Goal: Task Accomplishment & Management: Use online tool/utility

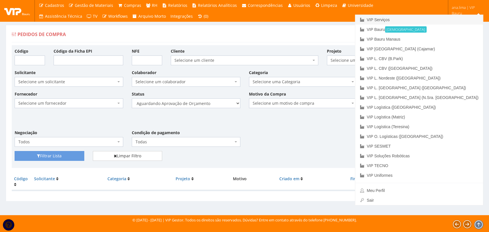
click at [453, 19] on link "VIP Serviços" at bounding box center [419, 20] width 128 height 10
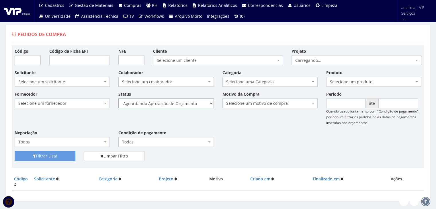
drag, startPoint x: 0, startPoint y: 0, endPoint x: 192, endPoint y: 105, distance: 218.9
click at [192, 105] on select "Selecione um status Cancelado Aguardando Aprovação Diretoria Pedido Aprovado Ag…" at bounding box center [165, 104] width 95 height 10
select select "1"
click at [118, 99] on select "Selecione um status Cancelado Aguardando Aprovação Diretoria Pedido Aprovado Ag…" at bounding box center [165, 104] width 95 height 10
drag, startPoint x: 64, startPoint y: 156, endPoint x: 155, endPoint y: 133, distance: 94.2
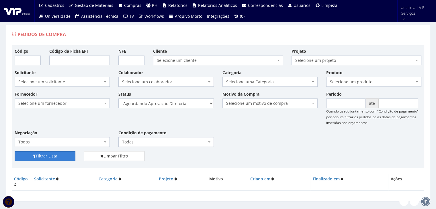
click at [64, 156] on button "Filtrar Lista" at bounding box center [45, 156] width 61 height 10
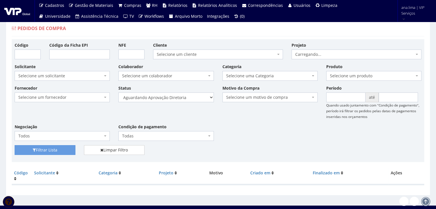
scroll to position [11, 0]
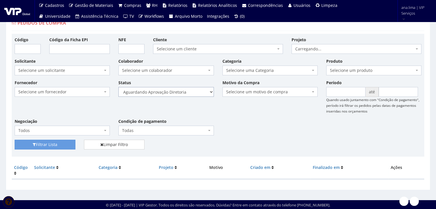
click at [192, 91] on select "Selecione um status Cancelado Aguardando Aprovação Diretoria Pedido Aprovado Ag…" at bounding box center [165, 92] width 95 height 10
select select "4"
click at [118, 87] on select "Selecione um status Cancelado Aguardando Aprovação Diretoria Pedido Aprovado Ag…" at bounding box center [165, 92] width 95 height 10
click at [66, 145] on button "Filtrar Lista" at bounding box center [45, 145] width 61 height 10
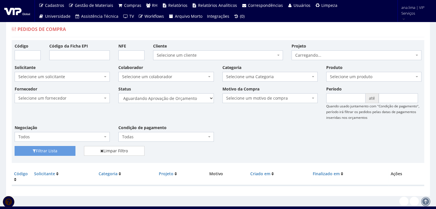
scroll to position [11, 0]
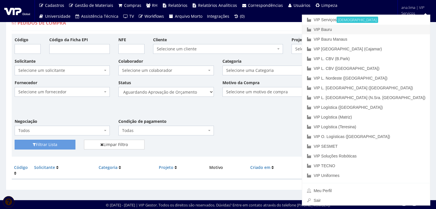
click at [396, 28] on link "VIP Bauru" at bounding box center [366, 30] width 128 height 10
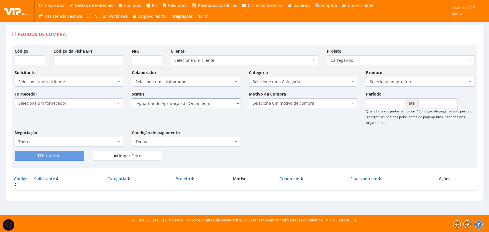
click at [211, 103] on select "Selecione um status Cancelado Aguardando Aprovação Diretoria Pedido Aprovado Ag…" at bounding box center [186, 104] width 109 height 10
select select "1"
click at [132, 99] on select "Selecione um status Cancelado Aguardando Aprovação Diretoria Pedido Aprovado Ag…" at bounding box center [186, 104] width 109 height 10
drag, startPoint x: 76, startPoint y: 156, endPoint x: 123, endPoint y: 137, distance: 50.2
click at [76, 156] on button "Filtrar Lista" at bounding box center [50, 156] width 70 height 10
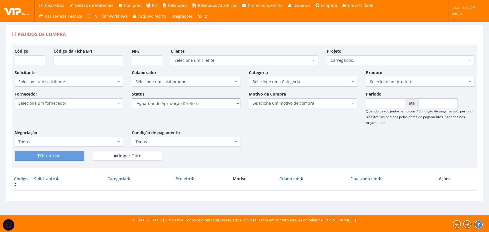
click at [209, 105] on select "Selecione um status Cancelado Aguardando Aprovação Diretoria Pedido Aprovado Ag…" at bounding box center [186, 104] width 109 height 10
select select "4"
click at [132, 99] on select "Selecione um status Cancelado Aguardando Aprovação Diretoria Pedido Aprovado Ag…" at bounding box center [186, 104] width 109 height 10
click at [72, 152] on button "Filtrar Lista" at bounding box center [50, 156] width 70 height 10
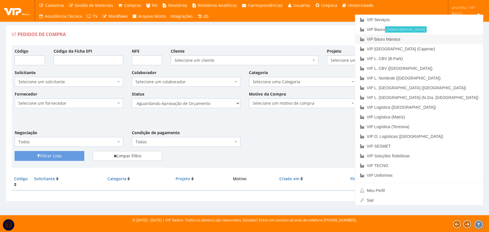
click at [458, 40] on link "VIP Bauru Manaus" at bounding box center [419, 39] width 128 height 10
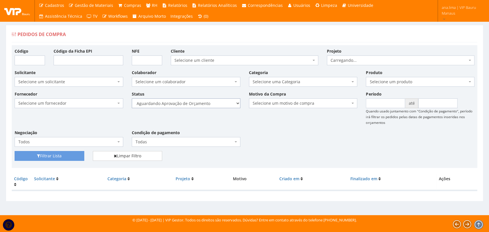
click at [204, 105] on select "Selecione um status Cancelado Aguardando Aprovação Diretoria Pedido Aprovado Ag…" at bounding box center [186, 104] width 109 height 10
select select "1"
click at [132, 99] on select "Selecione um status Cancelado Aguardando Aprovação Diretoria Pedido Aprovado Ag…" at bounding box center [186, 104] width 109 height 10
click at [66, 155] on button "Filtrar Lista" at bounding box center [50, 156] width 70 height 10
drag, startPoint x: 0, startPoint y: 0, endPoint x: 209, endPoint y: 107, distance: 234.9
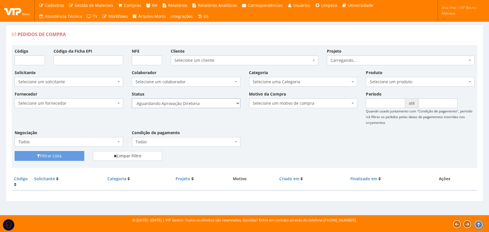
click at [209, 103] on select "Selecione um status Cancelado Aguardando Aprovação Diretoria Pedido Aprovado Ag…" at bounding box center [186, 104] width 109 height 10
select select "4"
click at [132, 99] on select "Selecione um status Cancelado Aguardando Aprovação Diretoria Pedido Aprovado Ag…" at bounding box center [186, 104] width 109 height 10
click at [80, 155] on button "Filtrar Lista" at bounding box center [50, 156] width 70 height 10
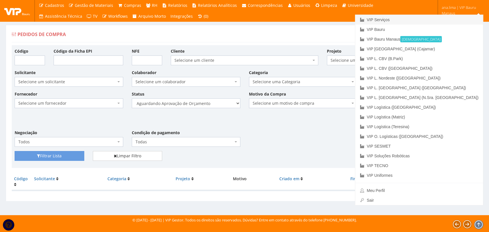
click at [445, 17] on link "VIP Serviços" at bounding box center [419, 20] width 128 height 10
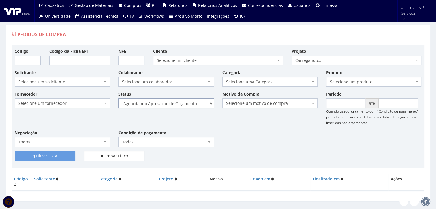
drag, startPoint x: 0, startPoint y: 0, endPoint x: 183, endPoint y: 101, distance: 208.8
click at [183, 101] on select "Selecione um status Cancelado Aguardando Aprovação Diretoria Pedido Aprovado Ag…" at bounding box center [165, 104] width 95 height 10
select select "1"
click at [118, 99] on select "Selecione um status Cancelado Aguardando Aprovação Diretoria Pedido Aprovado Ag…" at bounding box center [165, 104] width 95 height 10
click at [55, 153] on button "Filtrar Lista" at bounding box center [45, 156] width 61 height 10
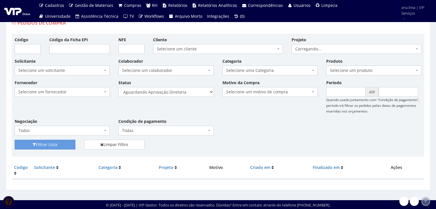
scroll to position [11, 0]
click at [175, 94] on select "Selecione um status Cancelado Aguardando Aprovação Diretoria Pedido Aprovado Ag…" at bounding box center [165, 92] width 95 height 10
click at [175, 93] on select "Selecione um status Cancelado Aguardando Aprovação Diretoria Pedido Aprovado Ag…" at bounding box center [165, 92] width 95 height 10
select select "4"
click at [118, 87] on select "Selecione um status Cancelado Aguardando Aprovação Diretoria Pedido Aprovado Ag…" at bounding box center [165, 92] width 95 height 10
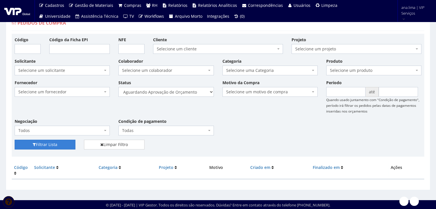
click at [48, 141] on button "Filtrar Lista" at bounding box center [45, 145] width 61 height 10
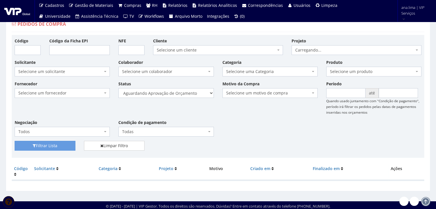
scroll to position [11, 0]
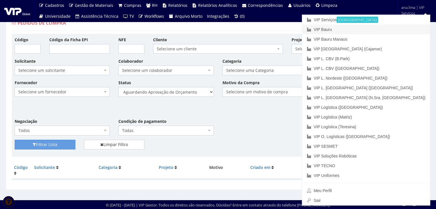
click at [399, 30] on link "VIP Bauru" at bounding box center [366, 30] width 128 height 10
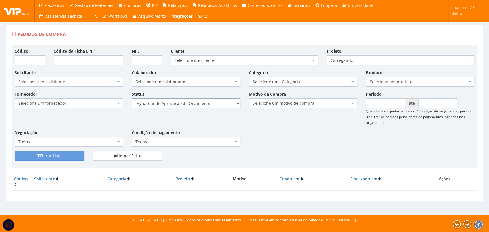
click at [217, 106] on select "Selecione um status Cancelado Aguardando Aprovação Diretoria Pedido Aprovado Ag…" at bounding box center [186, 104] width 109 height 10
select select "1"
click at [132, 99] on select "Selecione um status Cancelado Aguardando Aprovação Diretoria Pedido Aprovado Ag…" at bounding box center [186, 104] width 109 height 10
click at [69, 156] on button "Filtrar Lista" at bounding box center [50, 156] width 70 height 10
click at [193, 104] on select "Selecione um status Cancelado Aguardando Aprovação Diretoria Pedido Aprovado Ag…" at bounding box center [186, 104] width 109 height 10
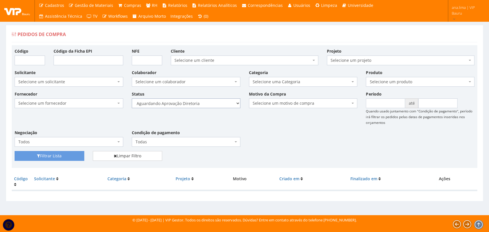
select select "4"
click at [132, 99] on select "Selecione um status Cancelado Aguardando Aprovação Diretoria Pedido Aprovado Ag…" at bounding box center [186, 104] width 109 height 10
click at [74, 156] on button "Filtrar Lista" at bounding box center [50, 156] width 70 height 10
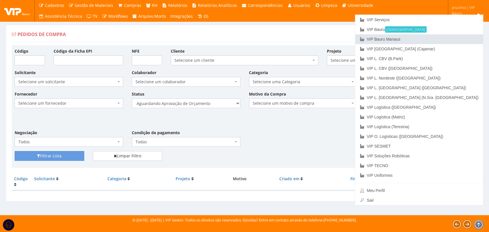
click at [452, 39] on link "VIP Bauru Manaus" at bounding box center [419, 39] width 128 height 10
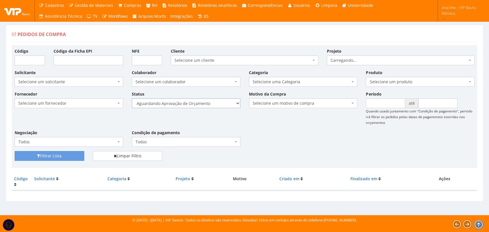
click at [206, 102] on select "Selecione um status Cancelado Aguardando Aprovação Diretoria Pedido Aprovado Ag…" at bounding box center [186, 104] width 109 height 10
select select "1"
click at [132, 99] on select "Selecione um status Cancelado Aguardando Aprovação Diretoria Pedido Aprovado Ag…" at bounding box center [186, 104] width 109 height 10
click at [60, 156] on button "Filtrar Lista" at bounding box center [50, 156] width 70 height 10
click at [209, 105] on select "Selecione um status Cancelado Aguardando Aprovação Diretoria Pedido Aprovado Ag…" at bounding box center [186, 104] width 109 height 10
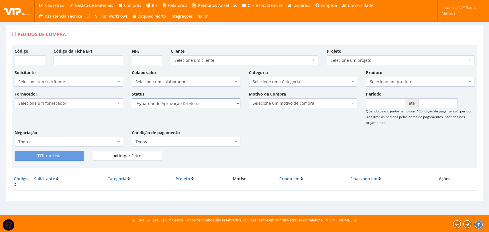
select select "4"
click at [132, 99] on select "Selecione um status Cancelado Aguardando Aprovação Diretoria Pedido Aprovado Ag…" at bounding box center [186, 104] width 109 height 10
click at [69, 157] on button "Filtrar Lista" at bounding box center [50, 156] width 70 height 10
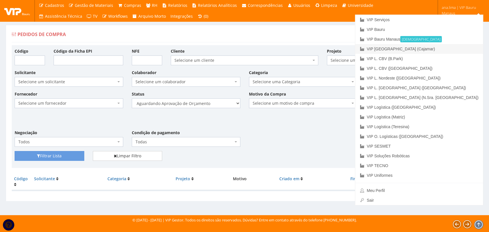
click at [457, 47] on link "VIP [GEOGRAPHIC_DATA] (Cajamar)" at bounding box center [419, 49] width 128 height 10
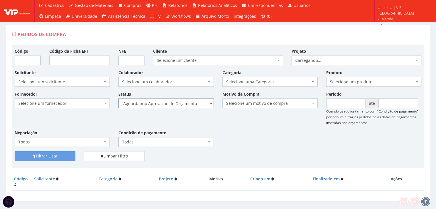
drag, startPoint x: 0, startPoint y: 0, endPoint x: 179, endPoint y: 106, distance: 207.9
click at [179, 103] on select "Selecione um status Cancelado Aguardando Aprovação Diretoria Pedido Aprovado Ag…" at bounding box center [165, 104] width 95 height 10
select select "1"
click at [118, 99] on select "Selecione um status Cancelado Aguardando Aprovação Diretoria Pedido Aprovado Ag…" at bounding box center [165, 104] width 95 height 10
click at [70, 154] on button "Filtrar Lista" at bounding box center [45, 156] width 61 height 10
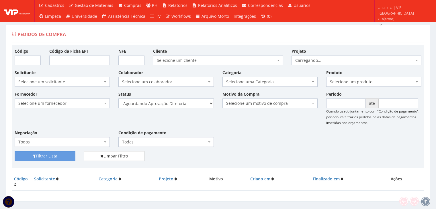
scroll to position [11, 0]
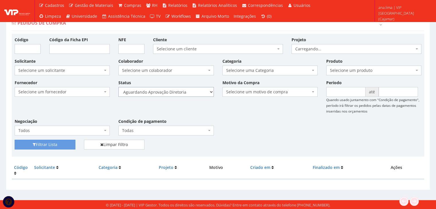
click at [187, 92] on select "Selecione um status Cancelado Aguardando Aprovação Diretoria Pedido Aprovado Ag…" at bounding box center [165, 92] width 95 height 10
select select "4"
click at [118, 87] on select "Selecione um status Cancelado Aguardando Aprovação Diretoria Pedido Aprovado Ag…" at bounding box center [165, 92] width 95 height 10
click at [64, 145] on button "Filtrar Lista" at bounding box center [45, 145] width 61 height 10
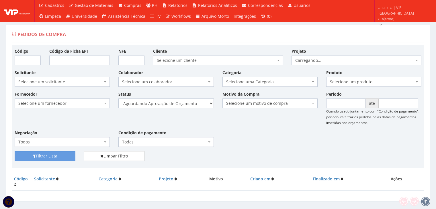
scroll to position [11, 0]
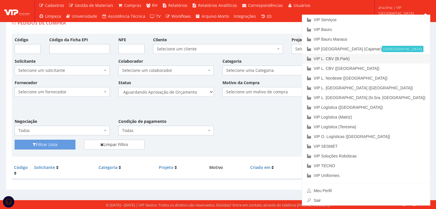
click at [398, 58] on link "VIP L. CBV (B.Park)" at bounding box center [366, 59] width 128 height 10
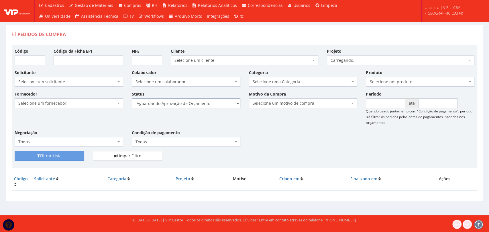
drag, startPoint x: 0, startPoint y: 0, endPoint x: 211, endPoint y: 105, distance: 235.9
click at [211, 105] on select "Selecione um status Cancelado Aguardando Aprovação Diretoria Pedido Aprovado Ag…" at bounding box center [186, 104] width 109 height 10
select select "1"
click at [132, 99] on select "Selecione um status Cancelado Aguardando Aprovação Diretoria Pedido Aprovado Ag…" at bounding box center [186, 104] width 109 height 10
click at [61, 156] on button "Filtrar Lista" at bounding box center [50, 156] width 70 height 10
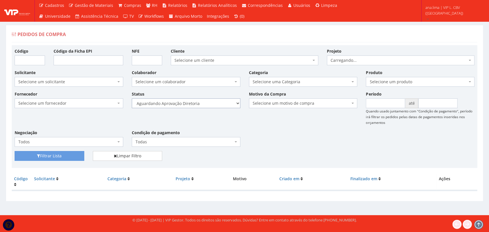
click at [213, 105] on select "Selecione um status Cancelado Aguardando Aprovação Diretoria Pedido Aprovado Ag…" at bounding box center [186, 104] width 109 height 10
select select "4"
click at [132, 99] on select "Selecione um status Cancelado Aguardando Aprovação Diretoria Pedido Aprovado Ag…" at bounding box center [186, 104] width 109 height 10
click at [83, 154] on button "Filtrar Lista" at bounding box center [50, 156] width 70 height 10
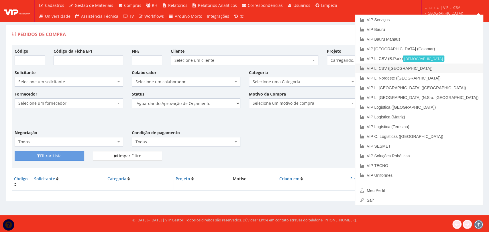
click at [455, 68] on link "VIP L. CBV ([GEOGRAPHIC_DATA])" at bounding box center [419, 69] width 128 height 10
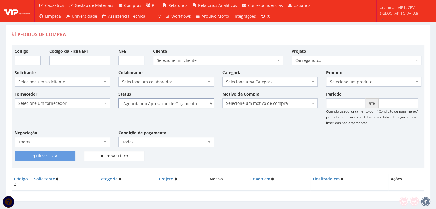
drag, startPoint x: 0, startPoint y: 0, endPoint x: 190, endPoint y: 102, distance: 215.9
click at [190, 102] on select "Selecione um status Cancelado Aguardando Aprovação Diretoria Pedido Aprovado Ag…" at bounding box center [165, 104] width 95 height 10
select select "1"
click at [118, 99] on select "Selecione um status Cancelado Aguardando Aprovação Diretoria Pedido Aprovado Ag…" at bounding box center [165, 104] width 95 height 10
click at [65, 154] on button "Filtrar Lista" at bounding box center [45, 156] width 61 height 10
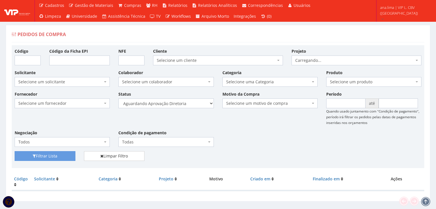
click at [193, 105] on select "Selecione um status Cancelado Aguardando Aprovação Diretoria Pedido Aprovado Ag…" at bounding box center [165, 104] width 95 height 10
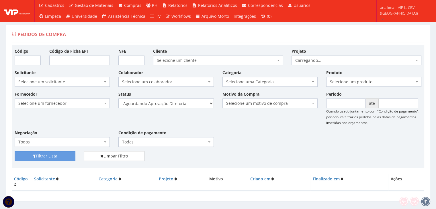
select select "4"
click at [118, 99] on select "Selecione um status Cancelado Aguardando Aprovação Diretoria Pedido Aprovado Ag…" at bounding box center [165, 104] width 95 height 10
click at [70, 156] on button "Filtrar Lista" at bounding box center [45, 156] width 61 height 10
click at [174, 104] on select "Selecione um status Cancelado Aguardando Aprovação Diretoria Pedido Aprovado Ag…" at bounding box center [165, 104] width 95 height 10
select select "1"
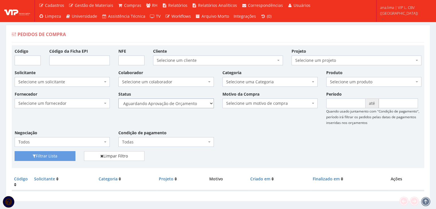
click at [118, 99] on select "Selecione um status Cancelado Aguardando Aprovação Diretoria Pedido Aprovado Ag…" at bounding box center [165, 104] width 95 height 10
click at [66, 156] on button "Filtrar Lista" at bounding box center [45, 156] width 61 height 10
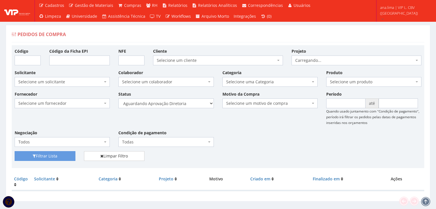
scroll to position [11, 0]
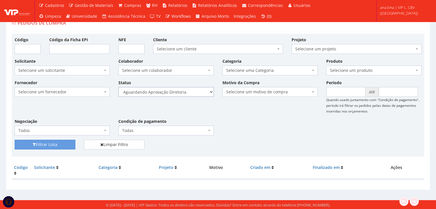
click at [193, 93] on select "Selecione um status Cancelado Aguardando Aprovação Diretoria Pedido Aprovado Ag…" at bounding box center [165, 92] width 95 height 10
select select "4"
click at [118, 87] on select "Selecione um status Cancelado Aguardando Aprovação Diretoria Pedido Aprovado Ag…" at bounding box center [165, 92] width 95 height 10
click at [66, 141] on button "Filtrar Lista" at bounding box center [45, 145] width 61 height 10
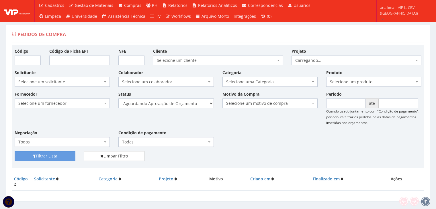
scroll to position [11, 0]
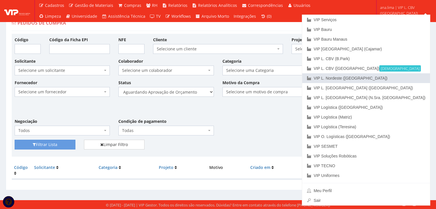
drag, startPoint x: 405, startPoint y: 78, endPoint x: 400, endPoint y: 80, distance: 4.9
click at [404, 78] on link "VIP L. Nordeste ([GEOGRAPHIC_DATA])" at bounding box center [366, 78] width 128 height 10
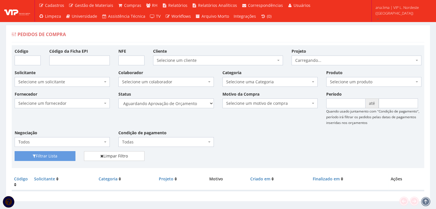
select select "1"
click at [118, 99] on select "Selecione um status Cancelado Aguardando Aprovação Diretoria Pedido Aprovado Ag…" at bounding box center [165, 104] width 95 height 10
drag, startPoint x: 49, startPoint y: 155, endPoint x: 127, endPoint y: 132, distance: 81.0
click at [49, 155] on button "Filtrar Lista" at bounding box center [45, 156] width 61 height 10
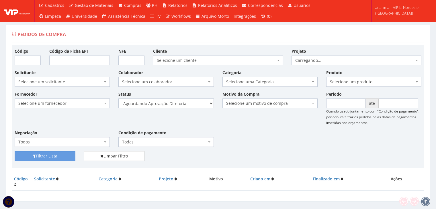
click at [196, 105] on select "Selecione um status Cancelado Aguardando Aprovação Diretoria Pedido Aprovado Ag…" at bounding box center [165, 104] width 95 height 10
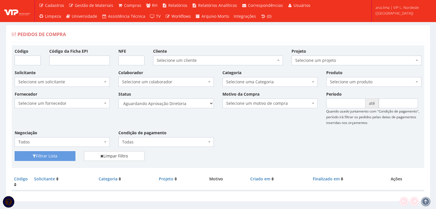
select select "4"
click at [118, 99] on select "Selecione um status Cancelado Aguardando Aprovação Diretoria Pedido Aprovado Ag…" at bounding box center [165, 104] width 95 height 10
click at [70, 156] on button "Filtrar Lista" at bounding box center [45, 156] width 61 height 10
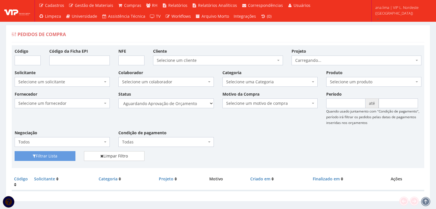
scroll to position [11, 0]
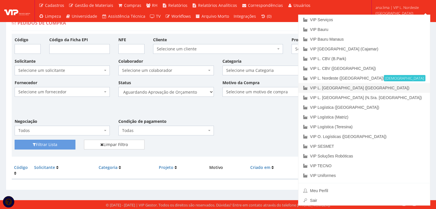
drag, startPoint x: 413, startPoint y: 87, endPoint x: 403, endPoint y: 89, distance: 10.3
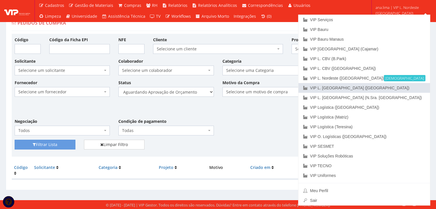
click at [413, 87] on link "VIP L. [GEOGRAPHIC_DATA] ([GEOGRAPHIC_DATA])" at bounding box center [363, 88] width 131 height 10
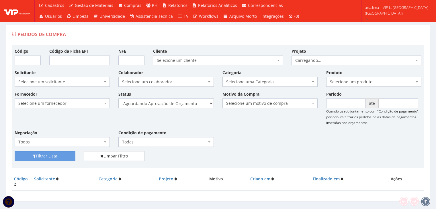
click at [199, 103] on select "Selecione um status Cancelado Aguardando Aprovação Diretoria Pedido Aprovado Ag…" at bounding box center [165, 104] width 95 height 10
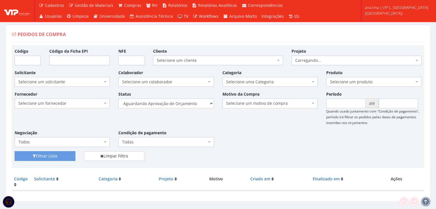
select select "1"
click at [118, 99] on select "Selecione um status Cancelado Aguardando Aprovação Diretoria Pedido Aprovado Ag…" at bounding box center [165, 104] width 95 height 10
click at [62, 156] on button "Filtrar Lista" at bounding box center [45, 156] width 61 height 10
select select "4"
click at [118, 99] on select "Selecione um status Cancelado Aguardando Aprovação Diretoria Pedido Aprovado Ag…" at bounding box center [165, 104] width 95 height 10
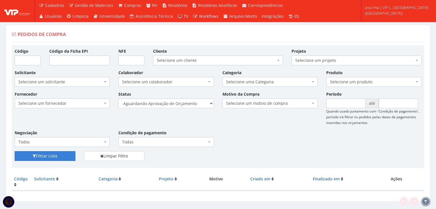
click at [56, 152] on button "Filtrar Lista" at bounding box center [45, 156] width 61 height 10
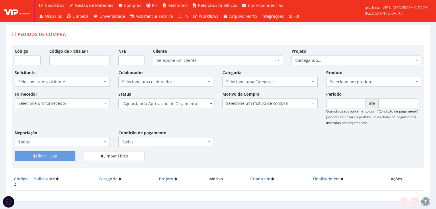
scroll to position [11, 0]
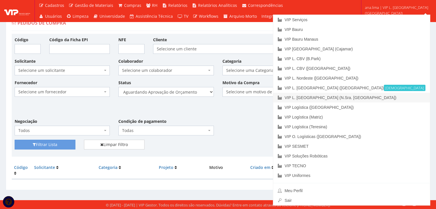
click at [415, 97] on link "VIP L. [GEOGRAPHIC_DATA] (N.Sra. [GEOGRAPHIC_DATA])" at bounding box center [351, 98] width 157 height 10
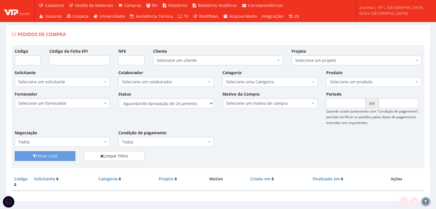
select select "1"
click at [118, 99] on select "Selecione um status Cancelado Aguardando Aprovação Diretoria Pedido Aprovado Ag…" at bounding box center [165, 104] width 95 height 10
click at [69, 152] on button "Filtrar Lista" at bounding box center [45, 156] width 61 height 10
select select "4"
click at [118, 99] on select "Selecione um status Cancelado Aguardando Aprovação Diretoria Pedido Aprovado Ag…" at bounding box center [165, 104] width 95 height 10
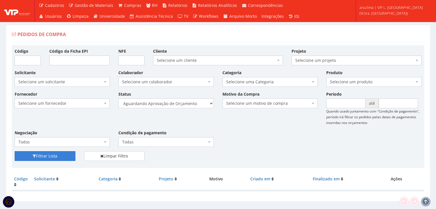
click at [69, 155] on button "Filtrar Lista" at bounding box center [45, 156] width 61 height 10
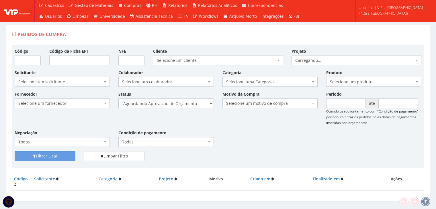
scroll to position [11, 0]
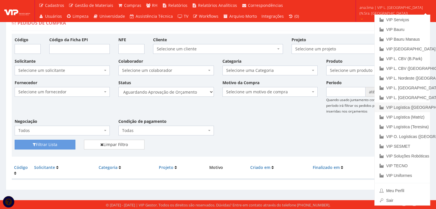
click at [416, 106] on link "VIP Logística ([GEOGRAPHIC_DATA])" at bounding box center [401, 108] width 55 height 10
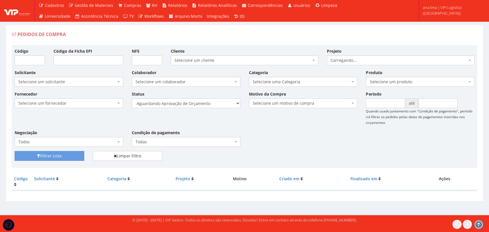
select select "1"
click at [132, 99] on select "Selecione um status Cancelado Aguardando Aprovação Diretoria Pedido Aprovado Ag…" at bounding box center [186, 104] width 109 height 10
click at [74, 154] on button "Filtrar Lista" at bounding box center [50, 156] width 70 height 10
select select "4"
click at [132, 99] on select "Selecione um status Cancelado Aguardando Aprovação Diretoria Pedido Aprovado Ag…" at bounding box center [186, 104] width 109 height 10
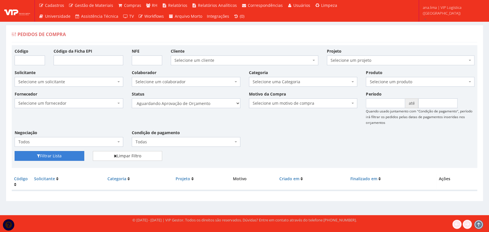
click at [68, 152] on button "Filtrar Lista" at bounding box center [50, 156] width 70 height 10
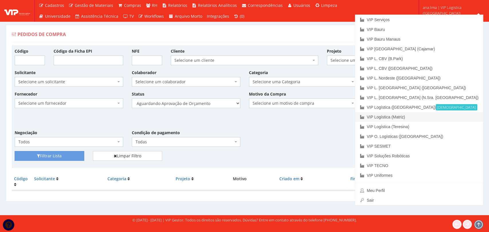
click at [446, 115] on link "VIP Logística (Matriz)" at bounding box center [419, 117] width 128 height 10
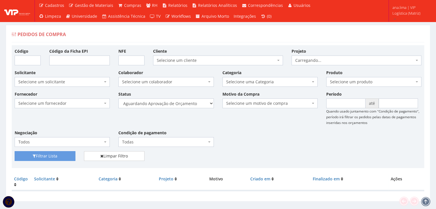
select select "1"
click at [118, 99] on select "Selecione um status Cancelado Aguardando Aprovação Diretoria Pedido Aprovado Ag…" at bounding box center [165, 104] width 95 height 10
click at [62, 153] on button "Filtrar Lista" at bounding box center [45, 156] width 61 height 10
select select "4"
click at [118, 99] on select "Selecione um status Cancelado Aguardando Aprovação Diretoria Pedido Aprovado Ag…" at bounding box center [165, 104] width 95 height 10
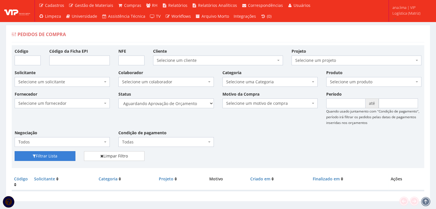
click at [60, 155] on button "Filtrar Lista" at bounding box center [45, 156] width 61 height 10
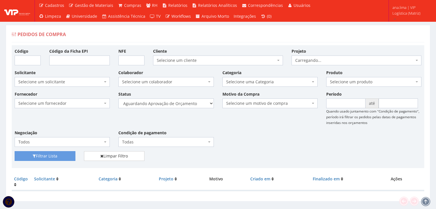
scroll to position [11, 0]
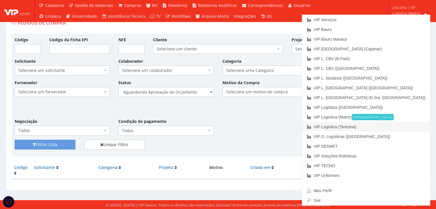
click at [397, 128] on link "VIP Logística (Teresina)" at bounding box center [366, 127] width 128 height 10
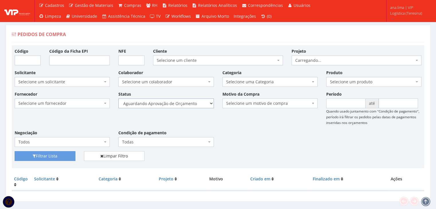
click at [180, 104] on select "Selecione um status Cancelado Aguardando Aprovação Diretoria Pedido Aprovado Ag…" at bounding box center [165, 104] width 95 height 10
select select "1"
click at [118, 99] on select "Selecione um status Cancelado Aguardando Aprovação Diretoria Pedido Aprovado Ag…" at bounding box center [165, 104] width 95 height 10
click at [58, 153] on button "Filtrar Lista" at bounding box center [45, 156] width 61 height 10
drag, startPoint x: 0, startPoint y: 0, endPoint x: 186, endPoint y: 104, distance: 212.7
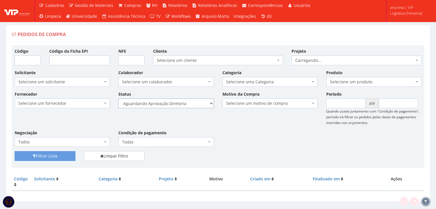
click at [186, 104] on select "Selecione um status Cancelado Aguardando Aprovação Diretoria Pedido Aprovado Ag…" at bounding box center [165, 104] width 95 height 10
select select "4"
click at [118, 99] on select "Selecione um status Cancelado Aguardando Aprovação Diretoria Pedido Aprovado Ag…" at bounding box center [165, 104] width 95 height 10
click at [60, 157] on button "Filtrar Lista" at bounding box center [45, 156] width 61 height 10
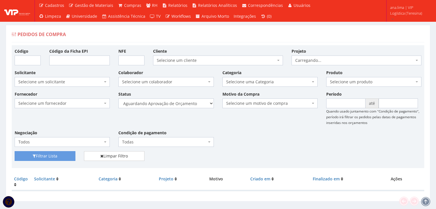
scroll to position [11, 0]
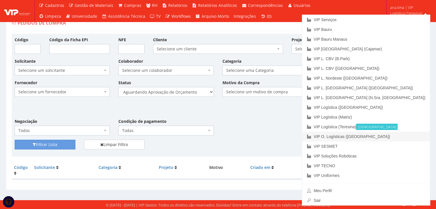
click at [408, 138] on link "VIP O. Logísticas ([GEOGRAPHIC_DATA])" at bounding box center [366, 137] width 128 height 10
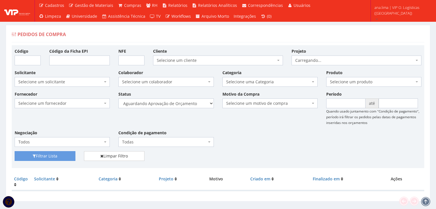
click at [187, 104] on select "Selecione um status Cancelado Aguardando Aprovação Diretoria Pedido Aprovado Ag…" at bounding box center [165, 104] width 95 height 10
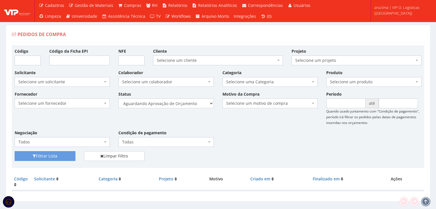
select select "1"
click at [118, 99] on select "Selecione um status Cancelado Aguardando Aprovação Diretoria Pedido Aprovado Ag…" at bounding box center [165, 104] width 95 height 10
click at [64, 156] on button "Filtrar Lista" at bounding box center [45, 156] width 61 height 10
select select "4"
click at [118, 99] on select "Selecione um status Cancelado Aguardando Aprovação Diretoria Pedido Aprovado Ag…" at bounding box center [165, 104] width 95 height 10
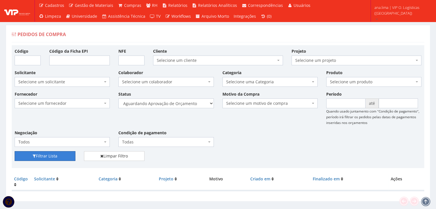
drag, startPoint x: 62, startPoint y: 157, endPoint x: 133, endPoint y: 145, distance: 71.5
click at [62, 157] on button "Filtrar Lista" at bounding box center [45, 156] width 61 height 10
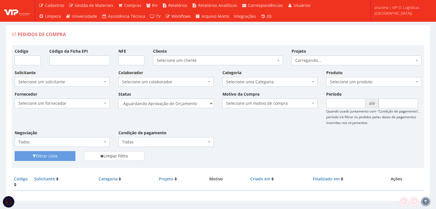
scroll to position [11, 0]
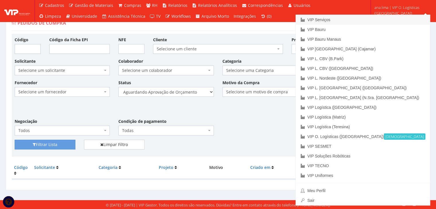
click at [388, 19] on link "VIP Serviços" at bounding box center [363, 20] width 134 height 10
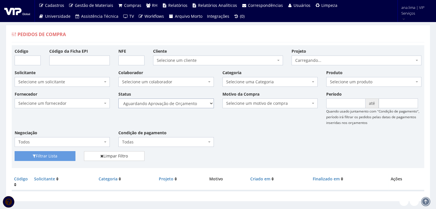
click at [196, 107] on select "Selecione um status Cancelado Aguardando Aprovação Diretoria Pedido Aprovado Ag…" at bounding box center [165, 104] width 95 height 10
select select "1"
click at [118, 99] on select "Selecione um status Cancelado Aguardando Aprovação Diretoria Pedido Aprovado Ag…" at bounding box center [165, 104] width 95 height 10
click at [68, 155] on button "Filtrar Lista" at bounding box center [45, 156] width 61 height 10
click at [197, 101] on select "Selecione um status Cancelado Aguardando Aprovação Diretoria Pedido Aprovado Ag…" at bounding box center [165, 104] width 95 height 10
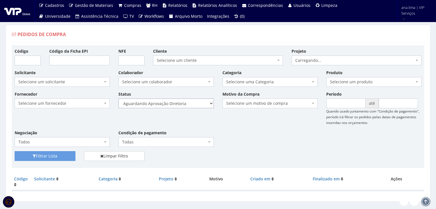
select select "4"
click at [118, 99] on select "Selecione um status Cancelado Aguardando Aprovação Diretoria Pedido Aprovado Ag…" at bounding box center [165, 104] width 95 height 10
click at [70, 159] on button "Filtrar Lista" at bounding box center [45, 156] width 61 height 10
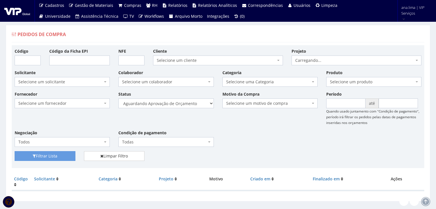
scroll to position [11, 0]
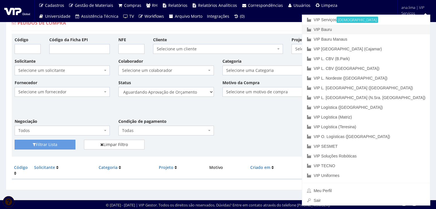
click at [403, 30] on link "VIP Bauru" at bounding box center [366, 30] width 128 height 10
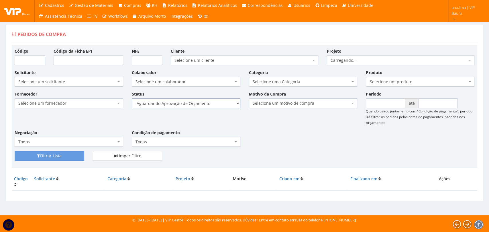
click at [221, 104] on select "Selecione um status Cancelado Aguardando Aprovação Diretoria Pedido Aprovado Ag…" at bounding box center [186, 104] width 109 height 10
select select "1"
click at [132, 99] on select "Selecione um status Cancelado Aguardando Aprovação Diretoria Pedido Aprovado Ag…" at bounding box center [186, 104] width 109 height 10
click at [64, 157] on button "Filtrar Lista" at bounding box center [50, 156] width 70 height 10
select select "4"
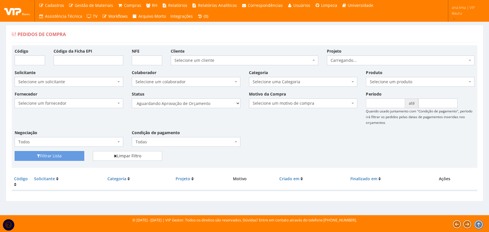
click at [132, 99] on select "Selecione um status Cancelado Aguardando Aprovação Diretoria Pedido Aprovado Ag…" at bounding box center [186, 104] width 109 height 10
click at [66, 154] on button "Filtrar Lista" at bounding box center [50, 156] width 70 height 10
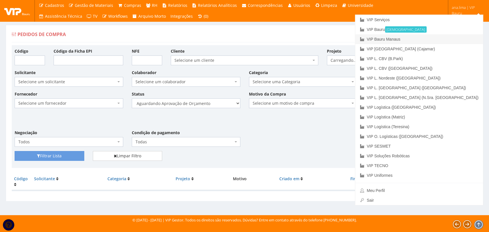
click at [464, 39] on link "VIP Bauru Manaus" at bounding box center [419, 39] width 128 height 10
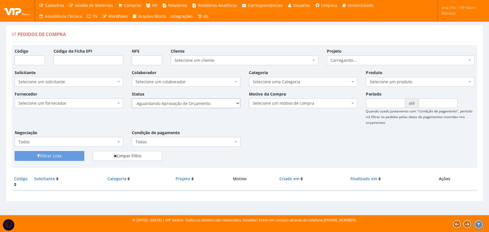
click at [225, 101] on select "Selecione um status Cancelado Aguardando Aprovação Diretoria Pedido Aprovado Ag…" at bounding box center [186, 104] width 109 height 10
select select "1"
click at [132, 99] on select "Selecione um status Cancelado Aguardando Aprovação Diretoria Pedido Aprovado Ag…" at bounding box center [186, 104] width 109 height 10
click at [73, 154] on button "Filtrar Lista" at bounding box center [50, 156] width 70 height 10
click at [211, 102] on select "Selecione um status Cancelado Aguardando Aprovação Diretoria Pedido Aprovado Ag…" at bounding box center [186, 104] width 109 height 10
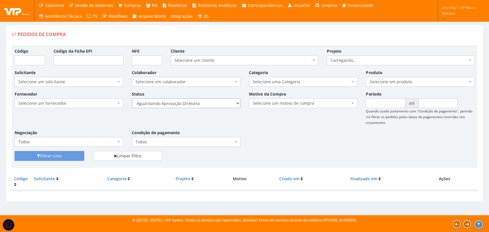
select select "4"
click at [132, 99] on select "Selecione um status Cancelado Aguardando Aprovação Diretoria Pedido Aprovado Ag…" at bounding box center [186, 104] width 109 height 10
click at [64, 152] on button "Filtrar Lista" at bounding box center [50, 156] width 70 height 10
